Goal: Check status: Check status

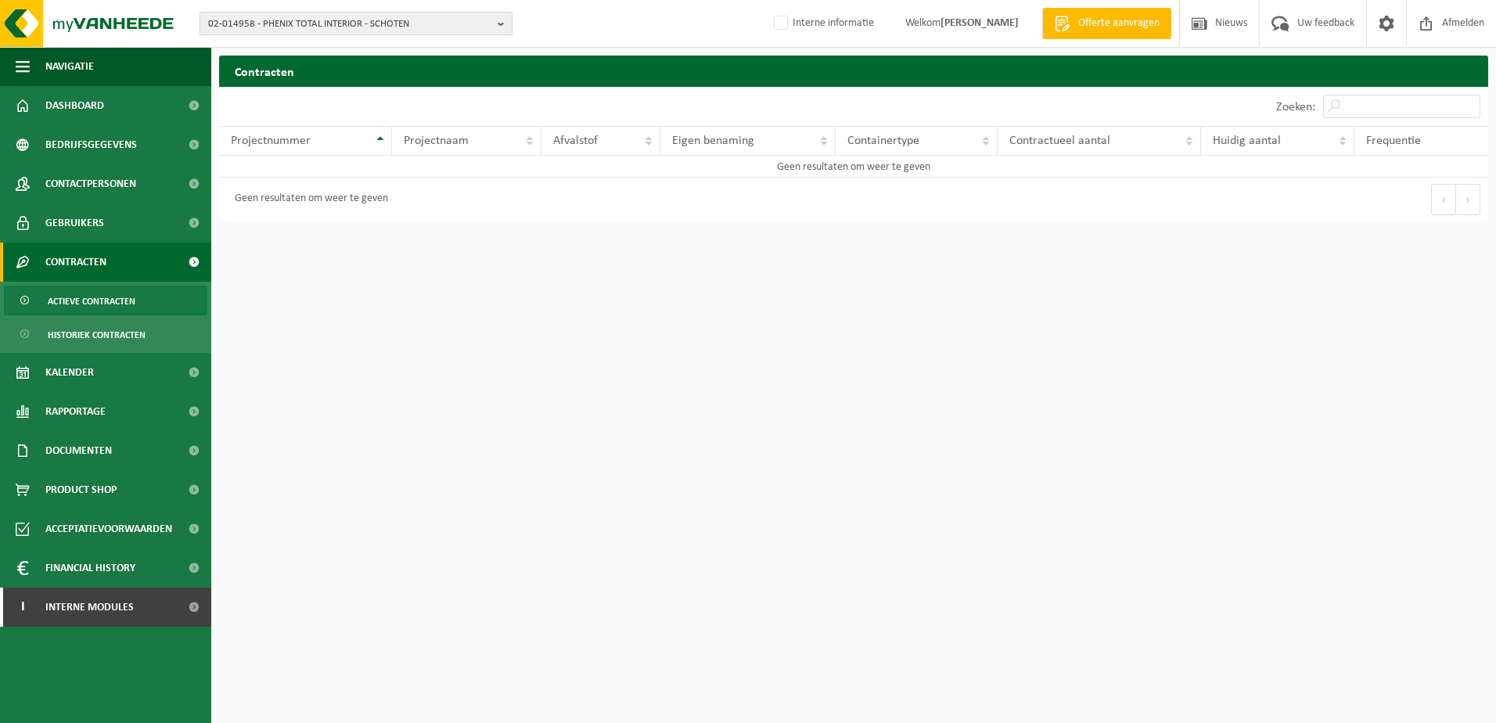
click at [363, 25] on span "02-014958 - PHENIX TOTAL INTERIOR - SCHOTEN" at bounding box center [349, 24] width 283 height 23
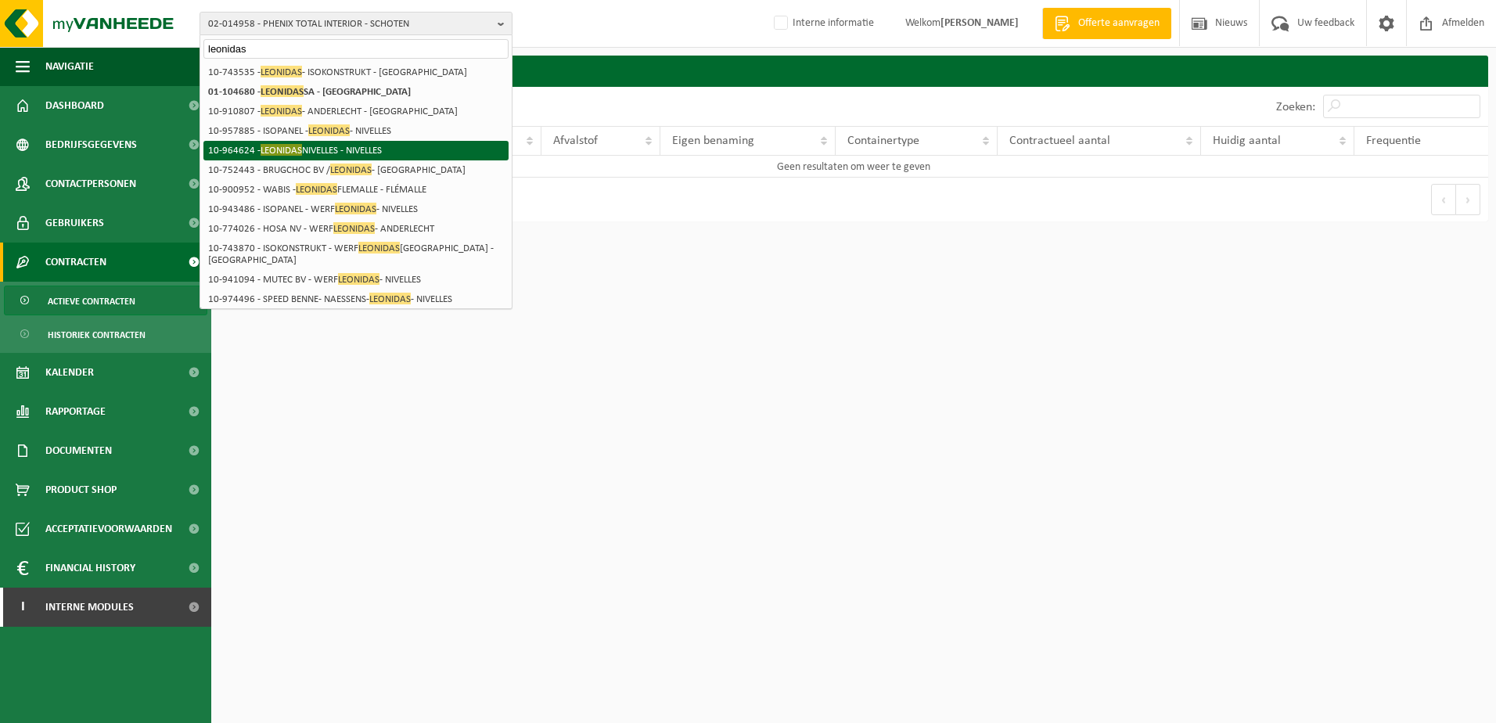
type input "leonidas"
click at [373, 144] on li "10-964624 - LEONIDAS NIVELLES - NIVELLES" at bounding box center [355, 151] width 305 height 20
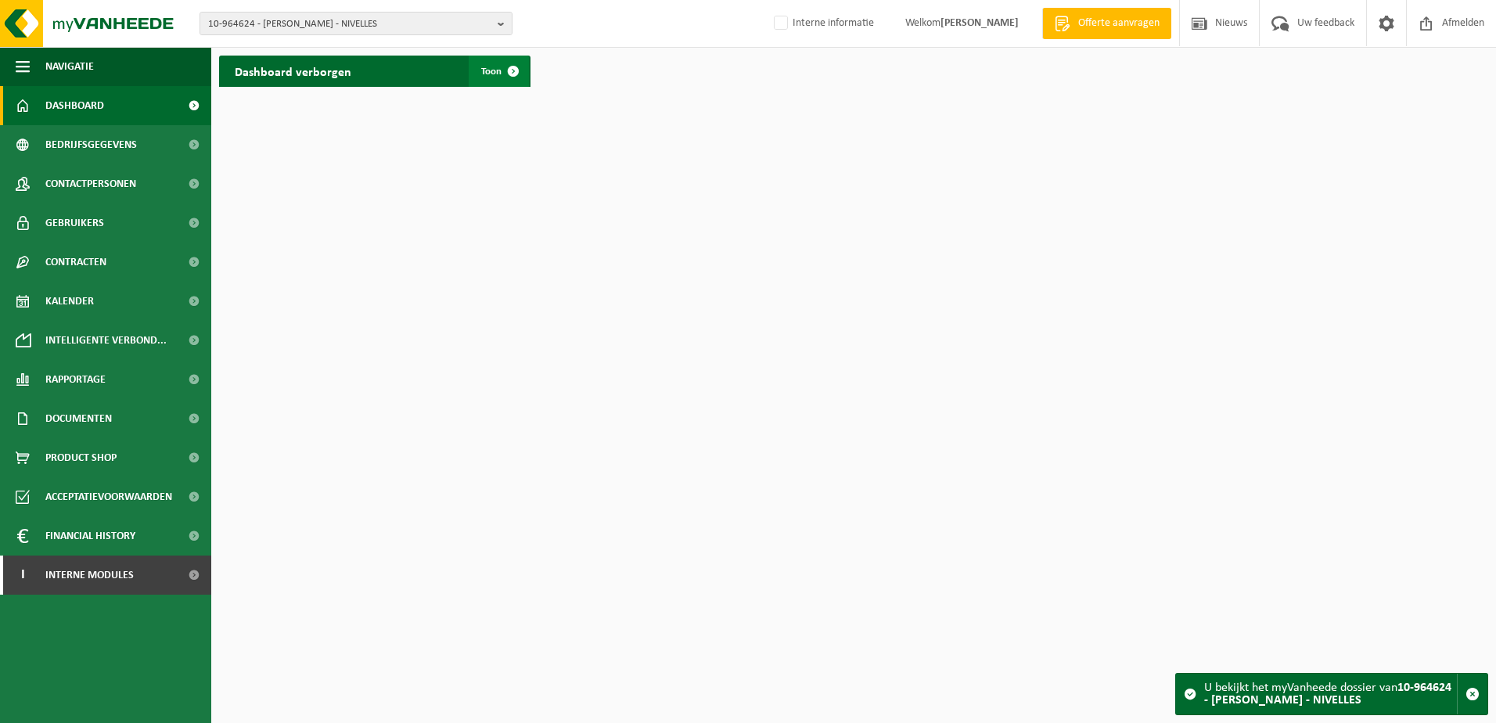
click at [515, 70] on span at bounding box center [513, 71] width 31 height 31
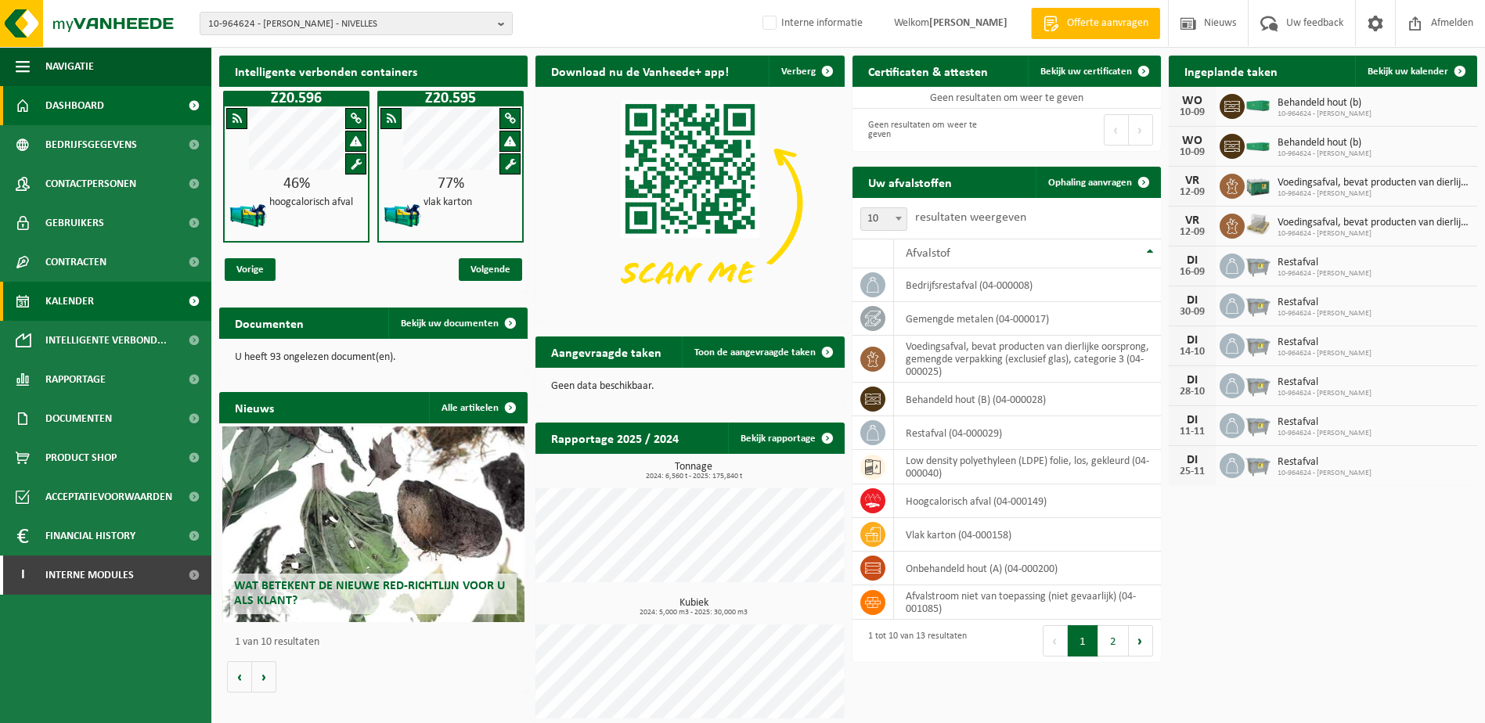
click at [76, 305] on span "Kalender" at bounding box center [69, 301] width 49 height 39
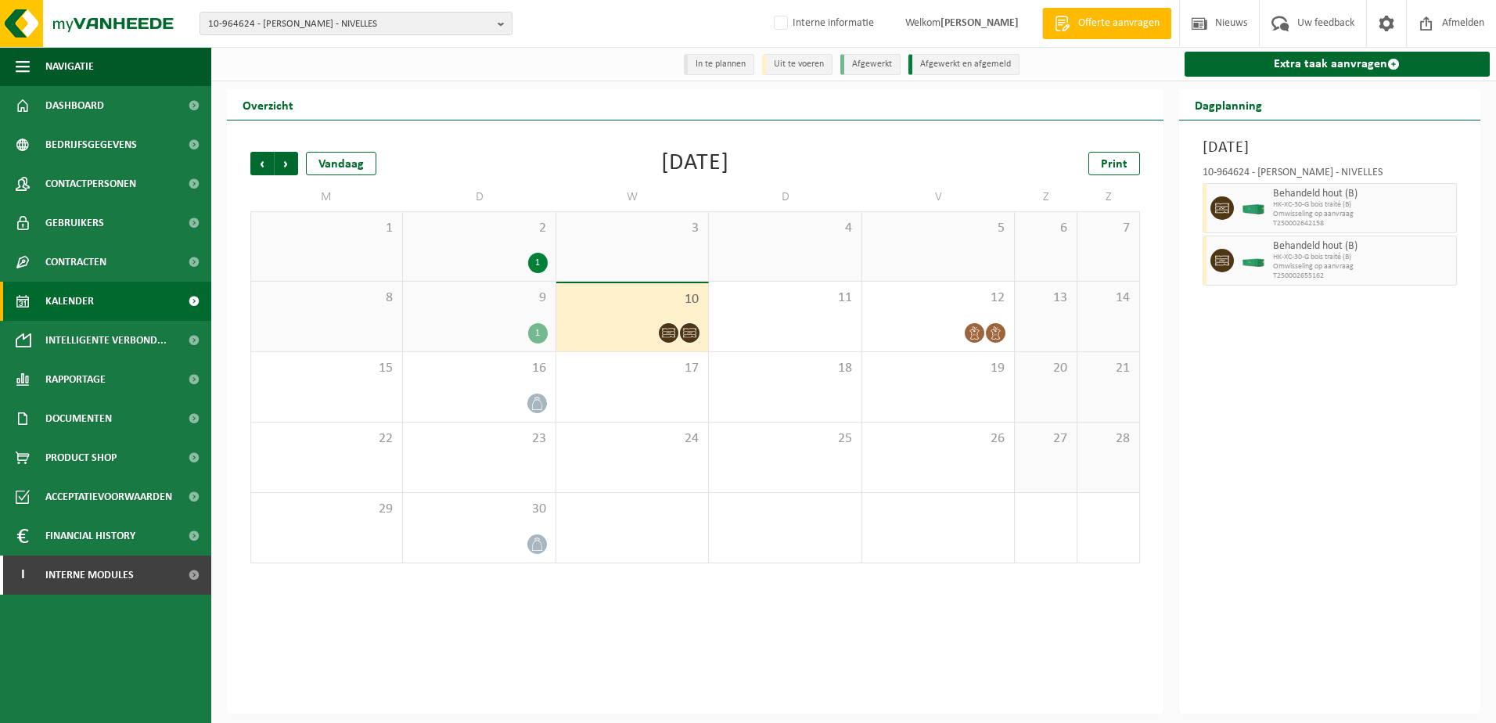
click at [683, 313] on div "10" at bounding box center [632, 317] width 152 height 68
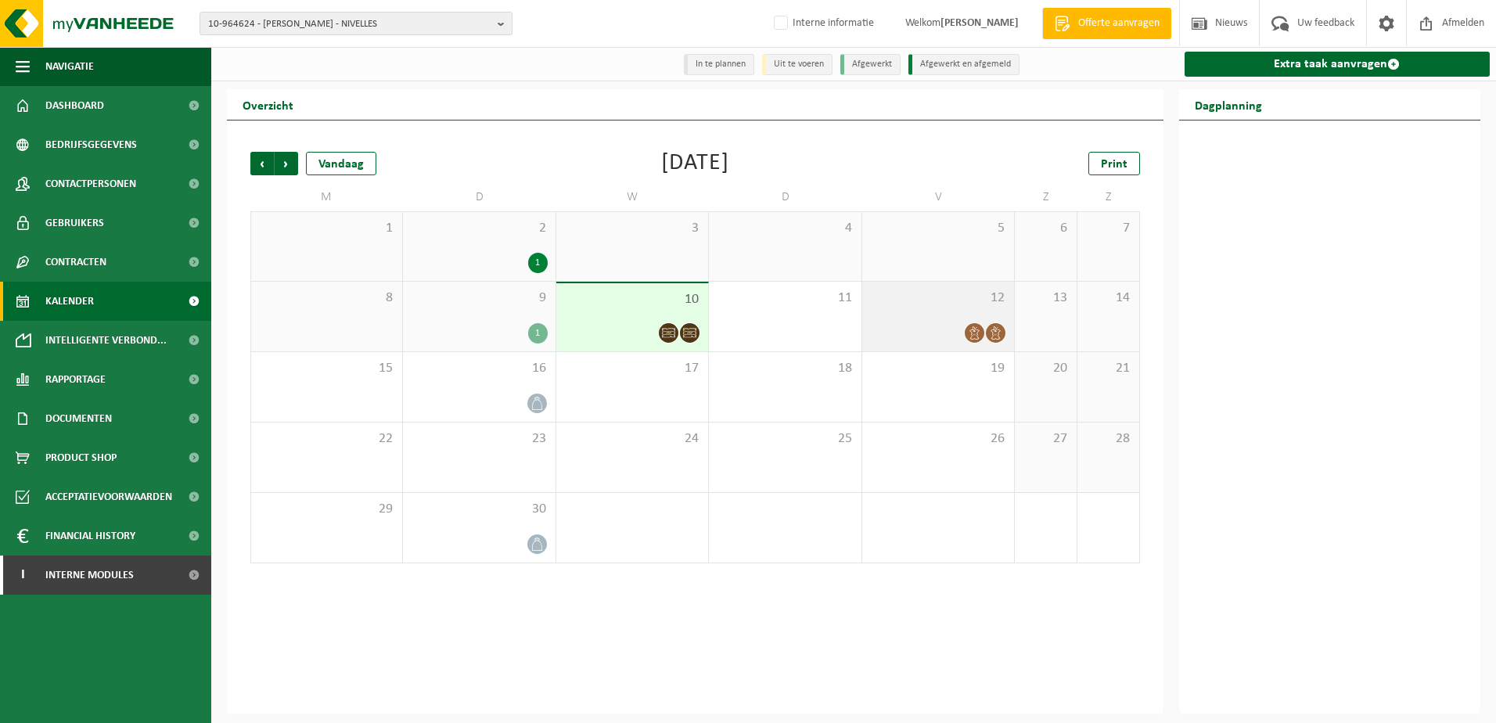
click at [958, 324] on div at bounding box center [938, 332] width 136 height 21
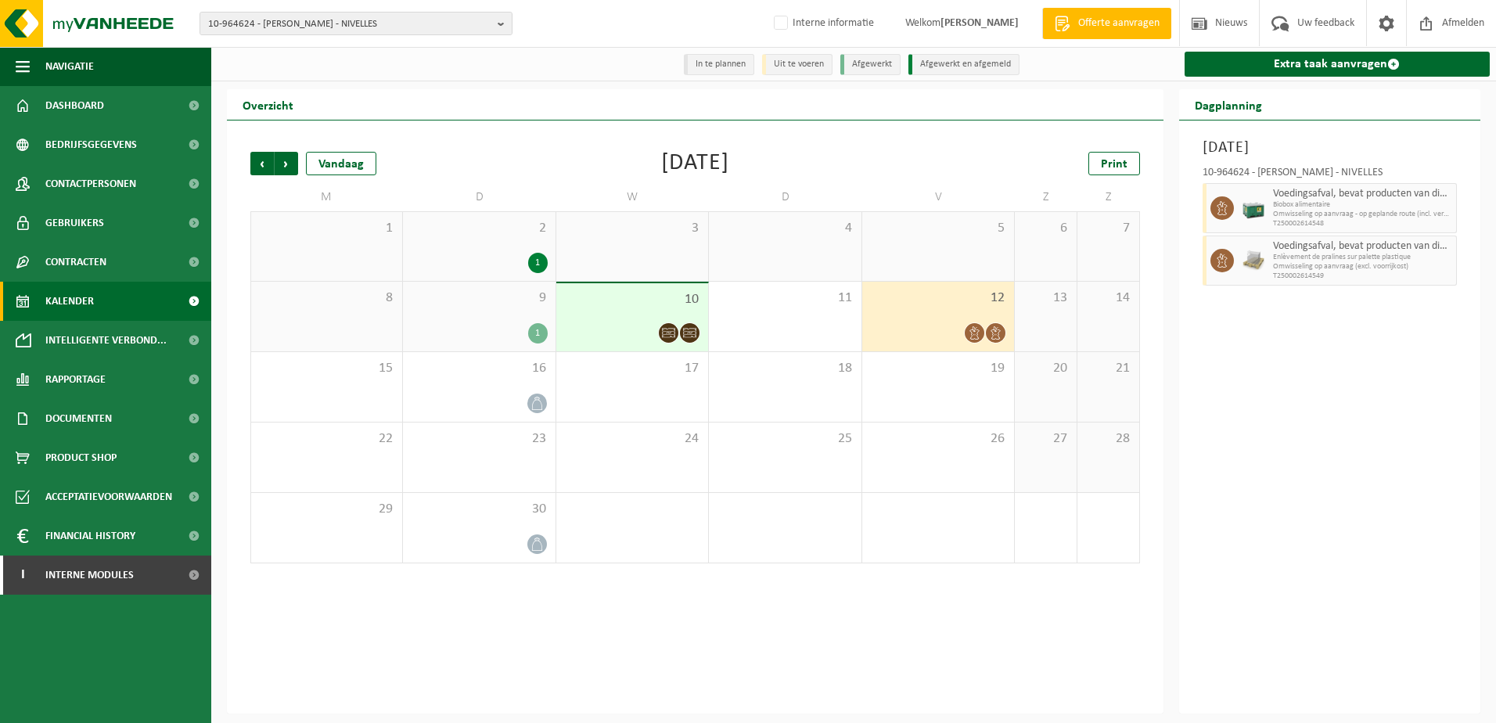
click at [633, 308] on span "10" at bounding box center [632, 299] width 136 height 17
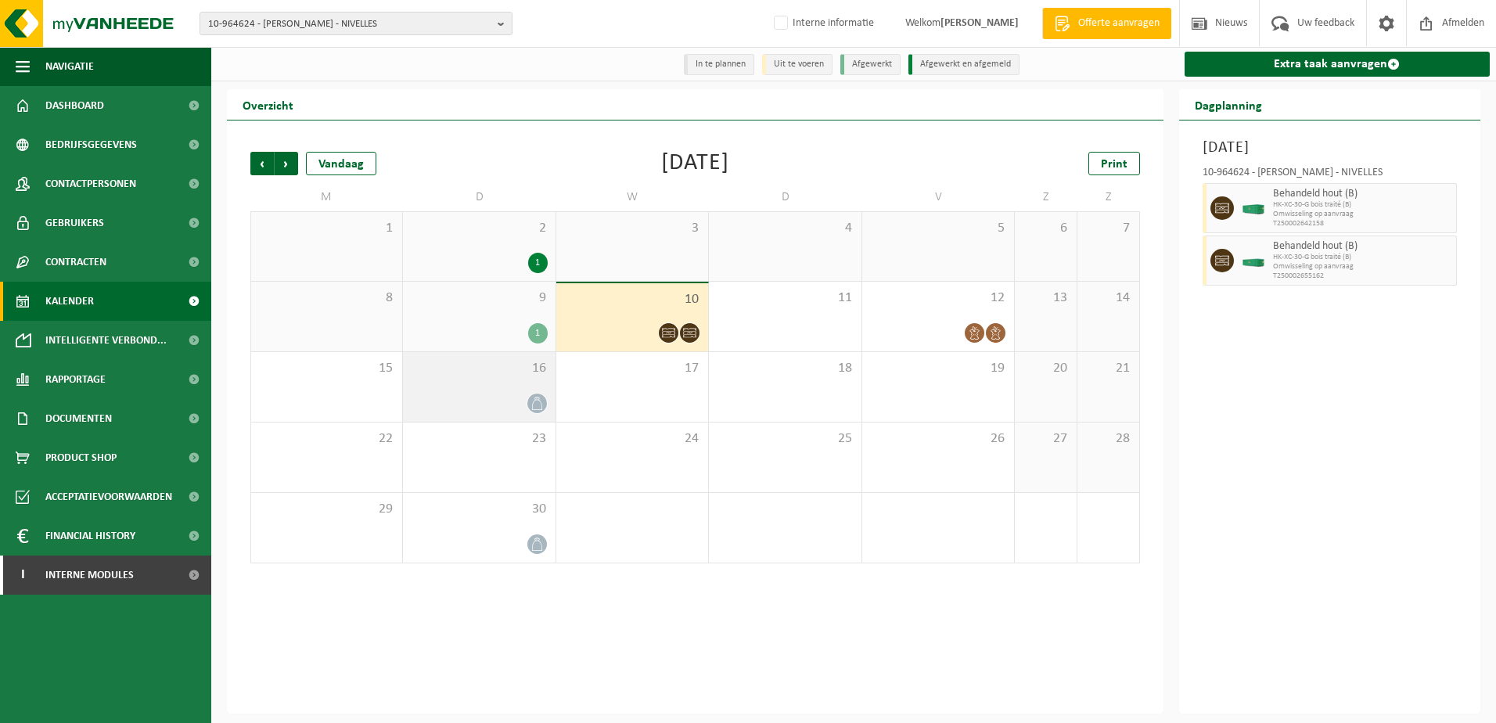
click at [523, 392] on div "16" at bounding box center [479, 387] width 152 height 70
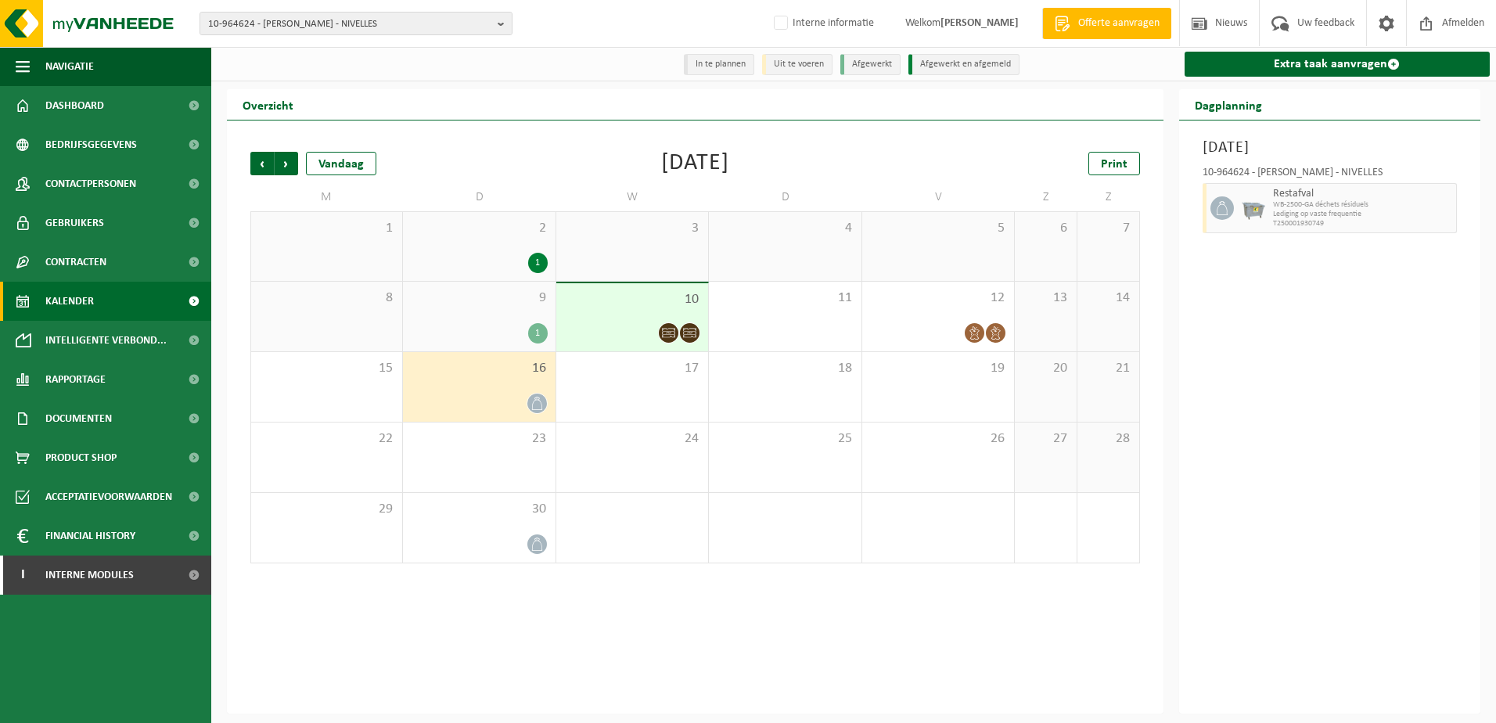
click at [636, 330] on div at bounding box center [632, 332] width 136 height 21
